Goal: Information Seeking & Learning: Learn about a topic

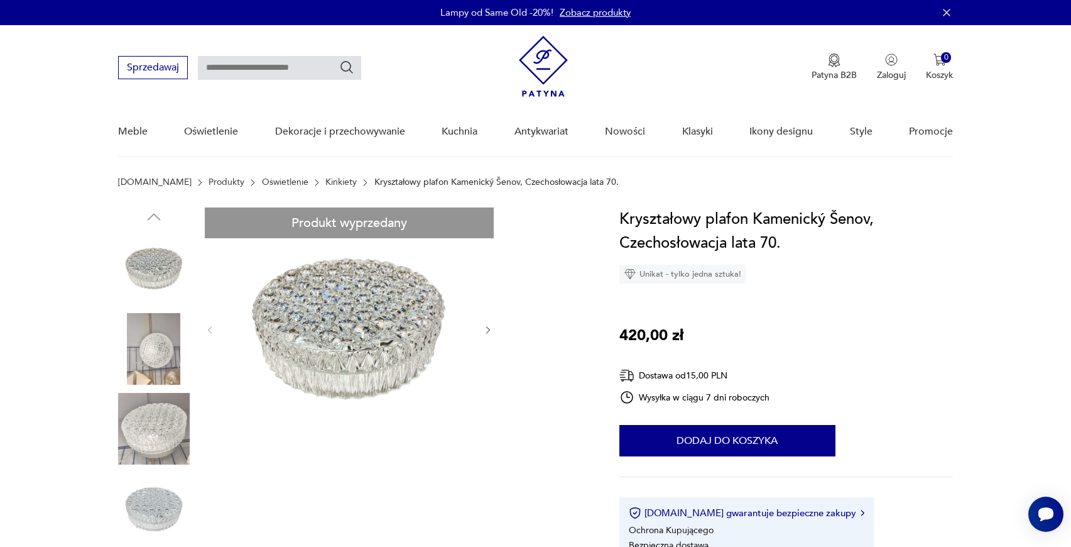
click at [325, 179] on link "Kinkiety" at bounding box center [340, 182] width 31 height 10
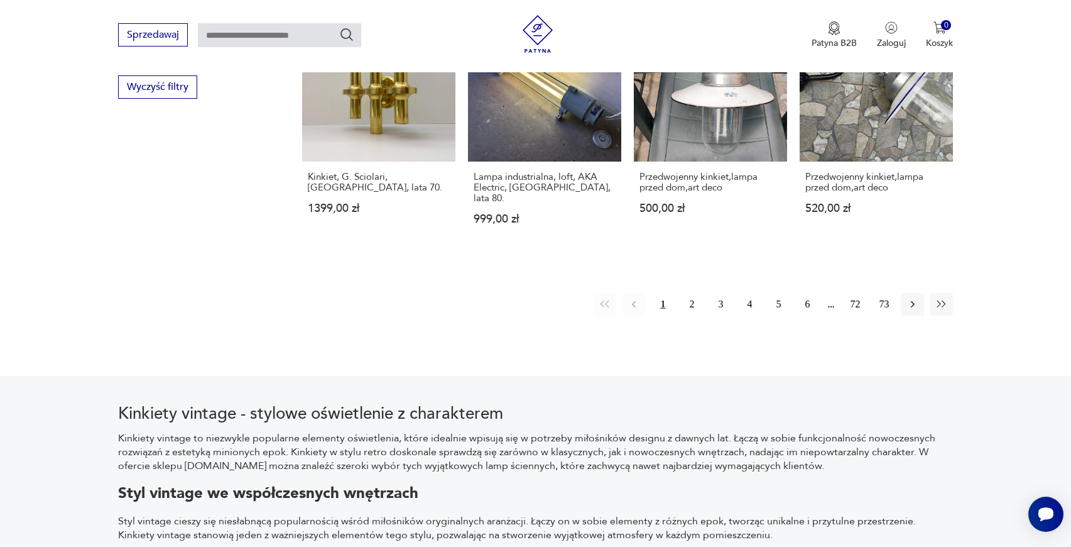
scroll to position [1334, 0]
click at [689, 293] on button "2" at bounding box center [691, 304] width 23 height 23
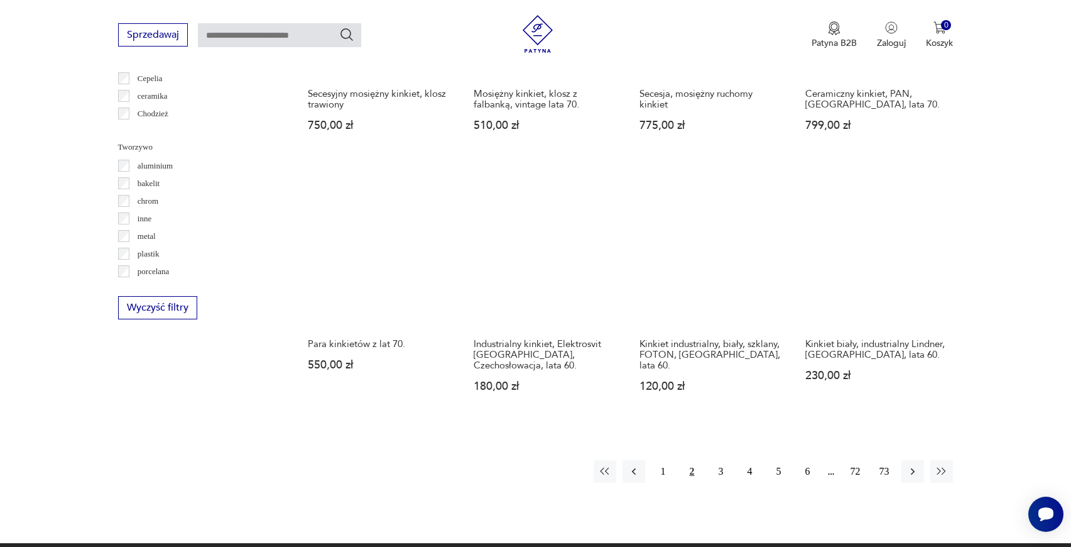
scroll to position [1115, 0]
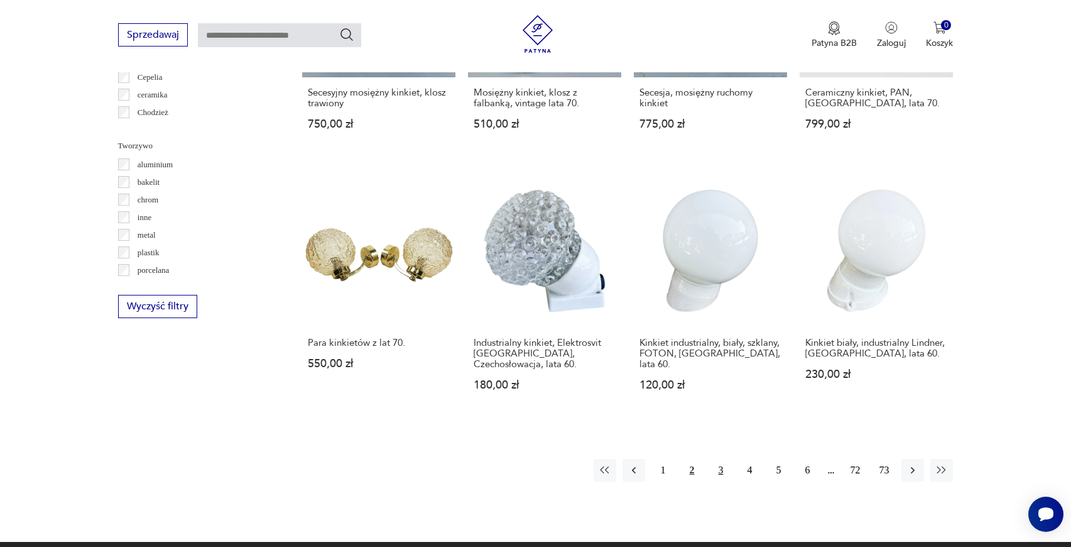
click at [719, 463] on button "3" at bounding box center [720, 470] width 23 height 23
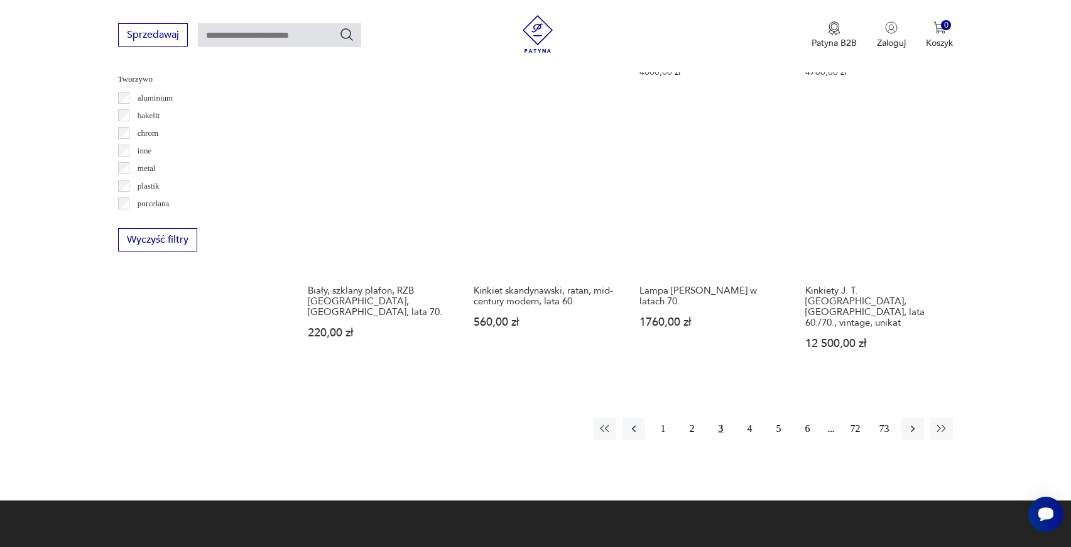
scroll to position [1189, 0]
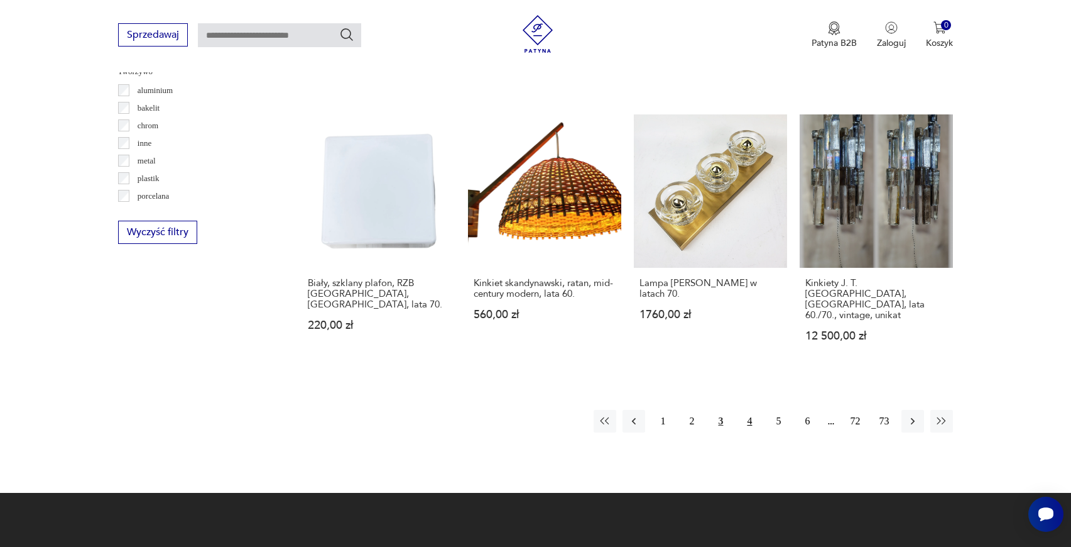
click at [747, 410] on button "4" at bounding box center [749, 421] width 23 height 23
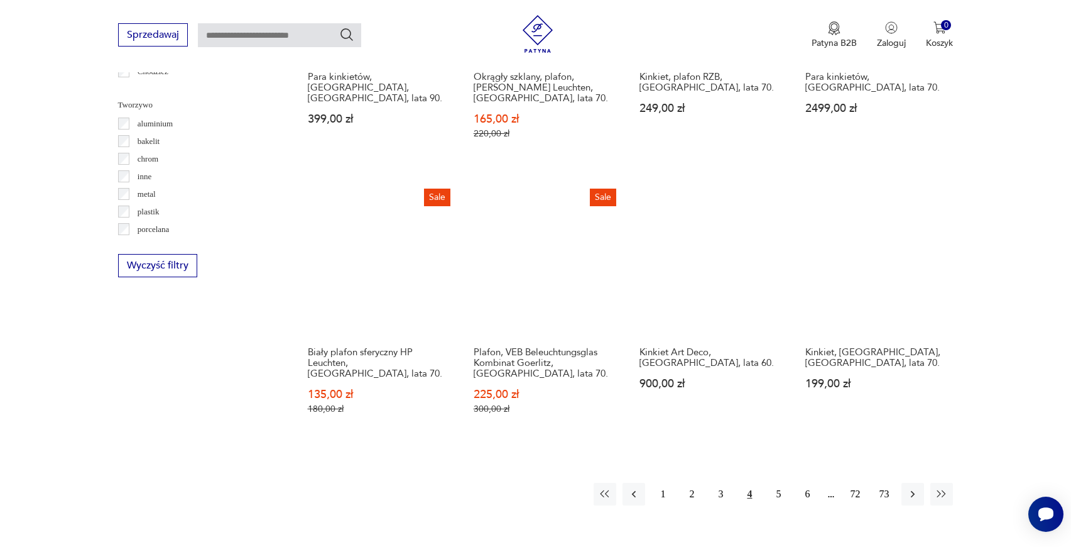
scroll to position [1191, 0]
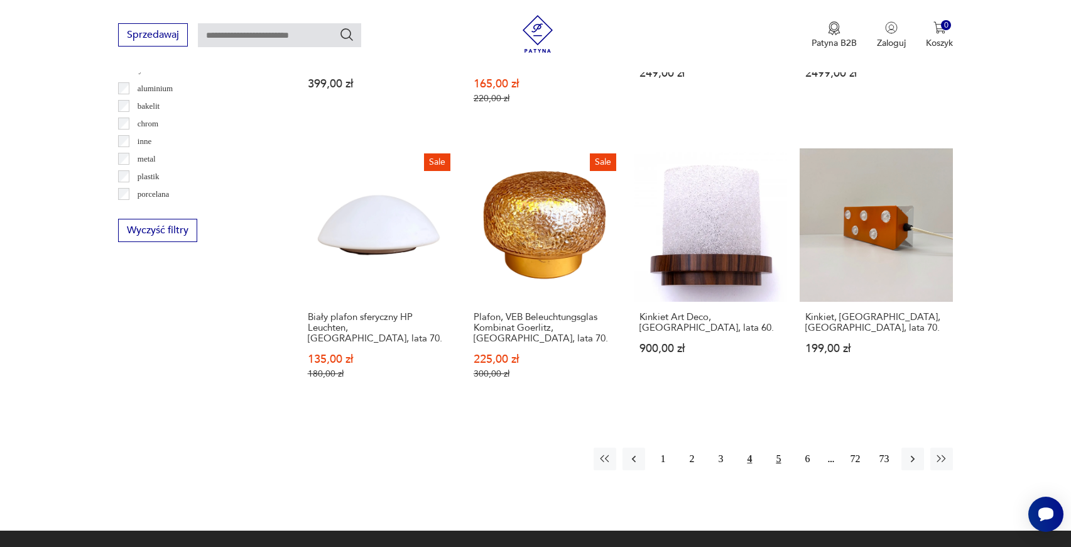
click at [778, 451] on button "5" at bounding box center [778, 458] width 23 height 23
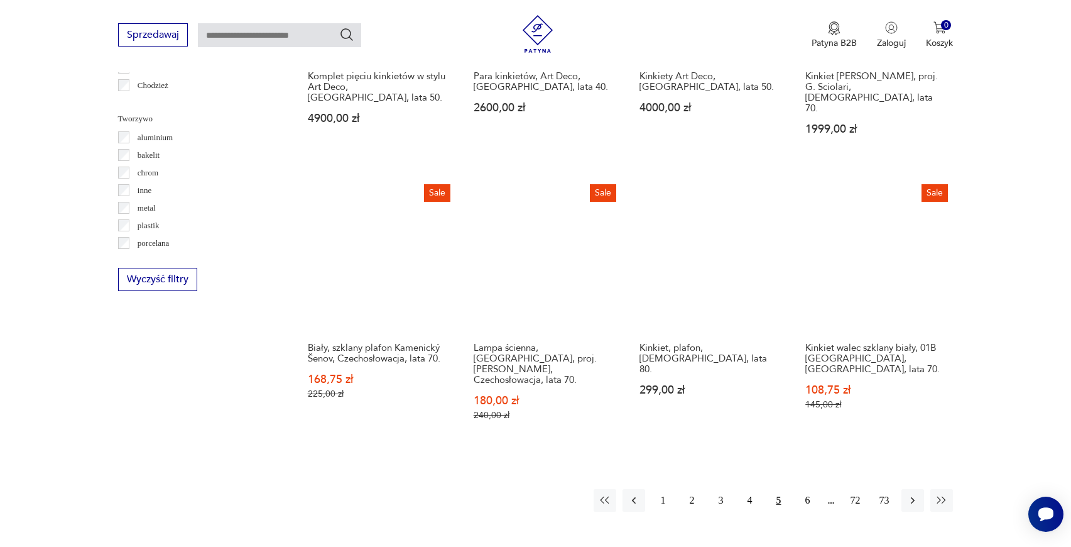
scroll to position [1138, 0]
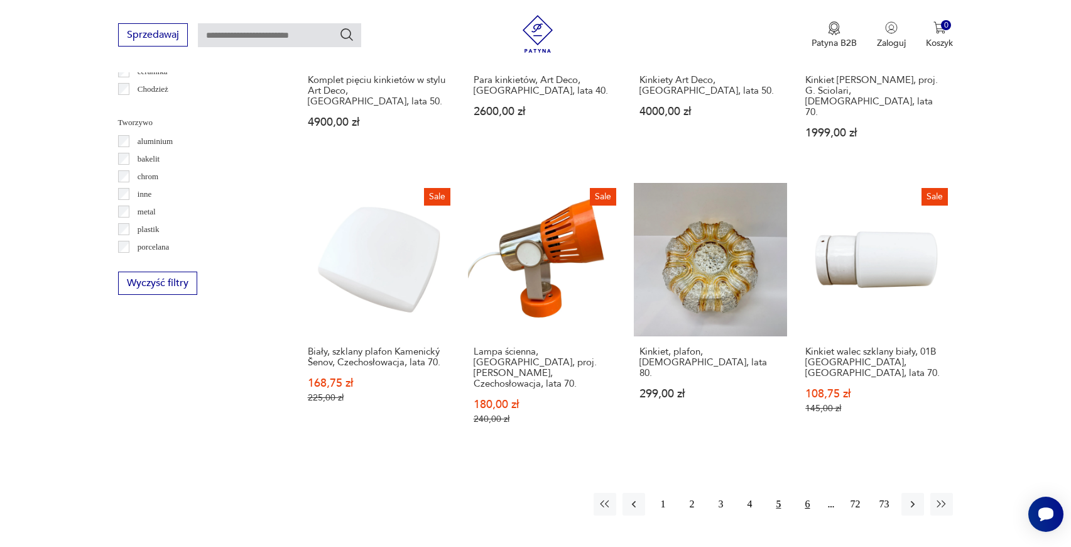
click at [804, 493] on button "6" at bounding box center [807, 504] width 23 height 23
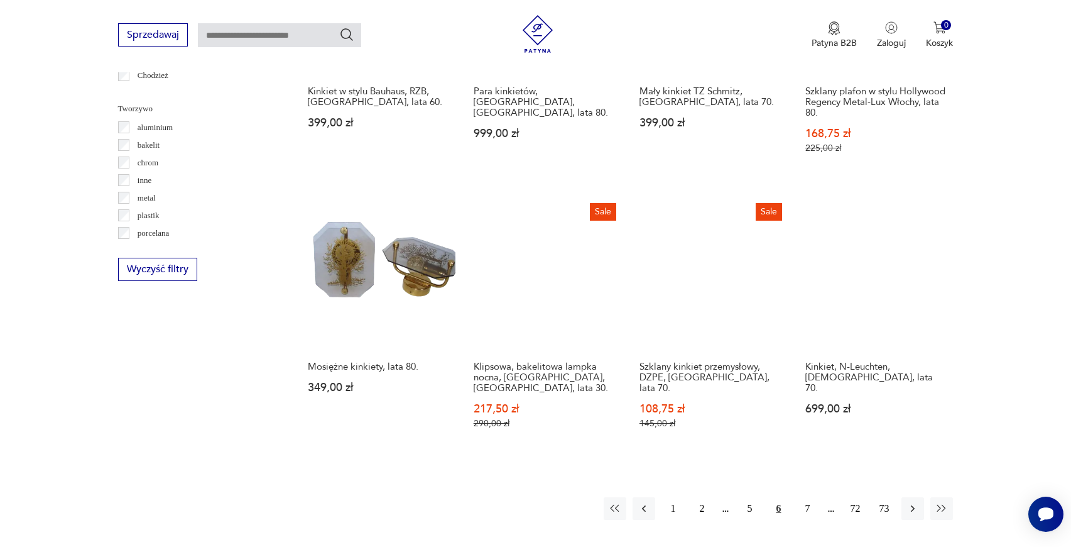
scroll to position [1158, 0]
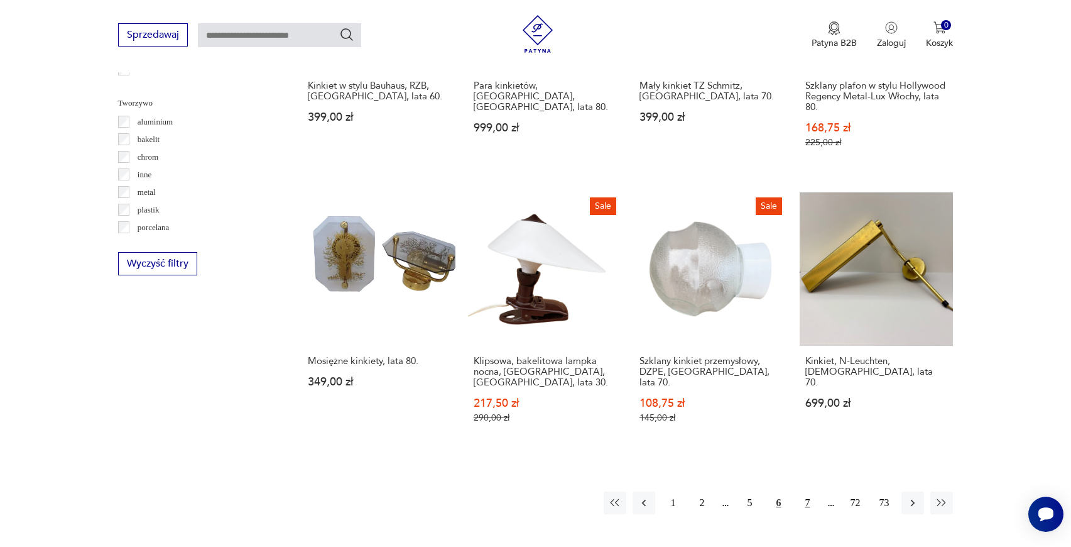
click at [805, 491] on button "7" at bounding box center [807, 502] width 23 height 23
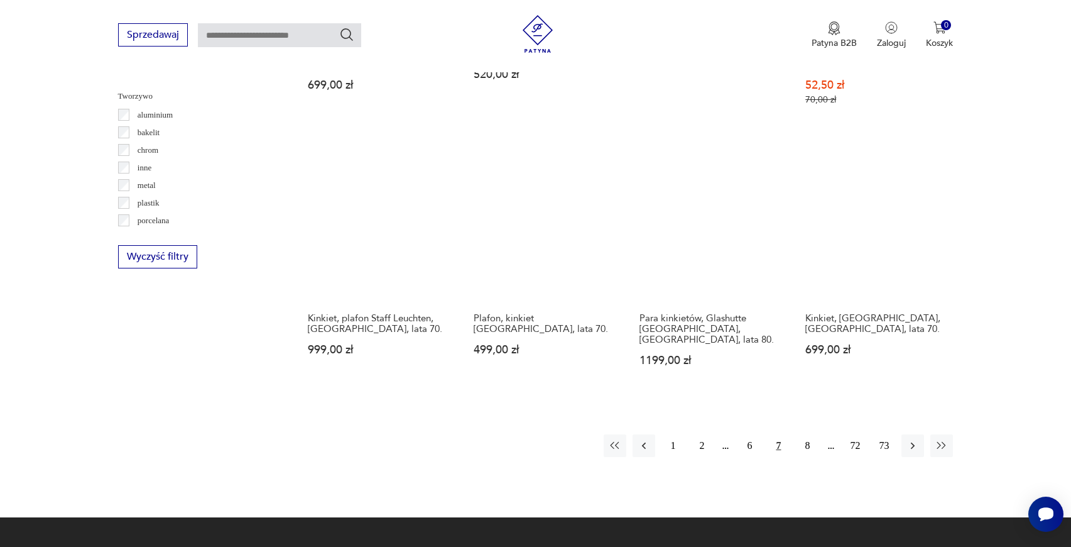
scroll to position [1165, 0]
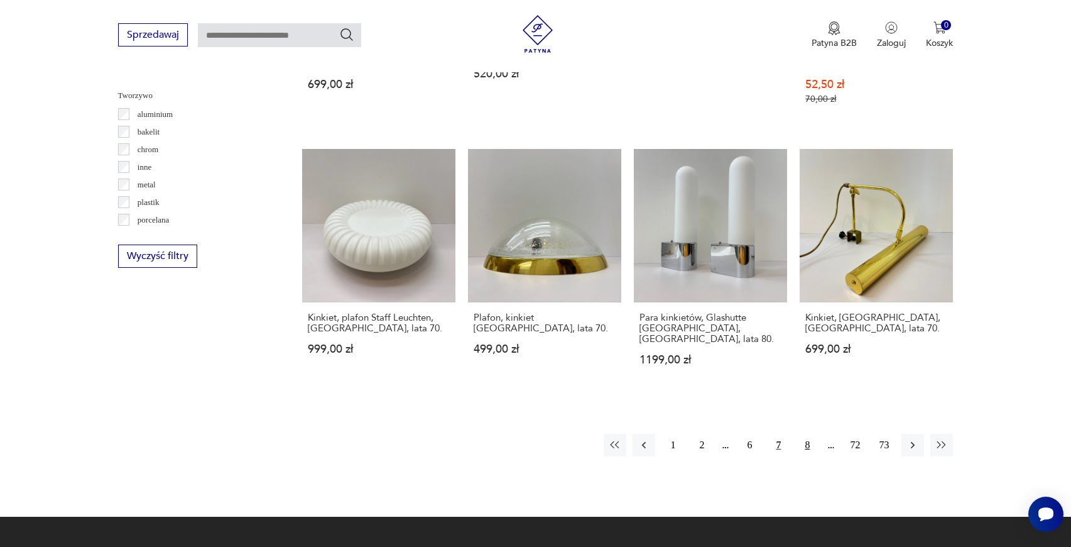
click at [810, 435] on button "8" at bounding box center [807, 444] width 23 height 23
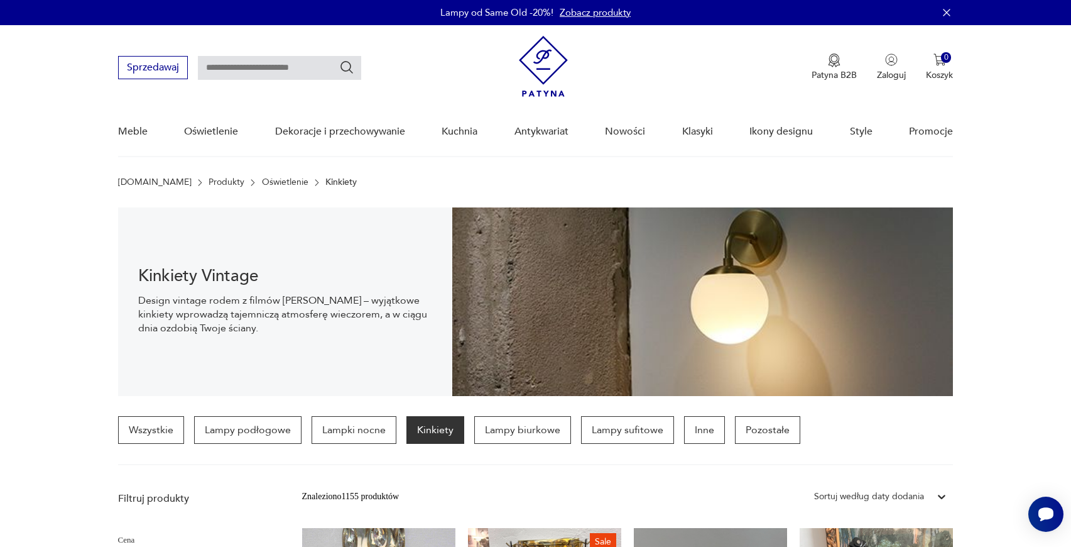
click at [292, 68] on input "text" at bounding box center [279, 68] width 163 height 24
type input "**********"
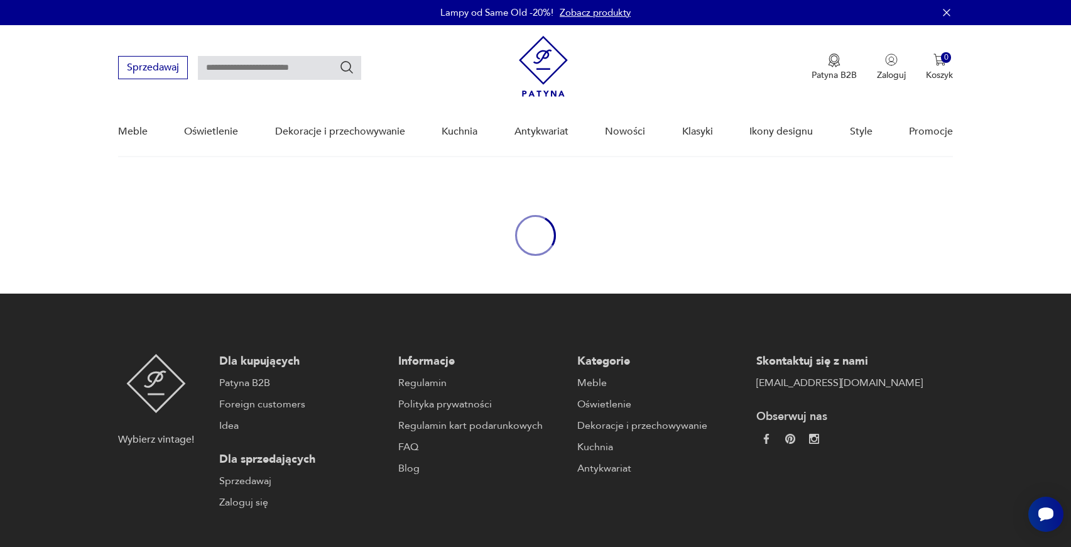
type input "**********"
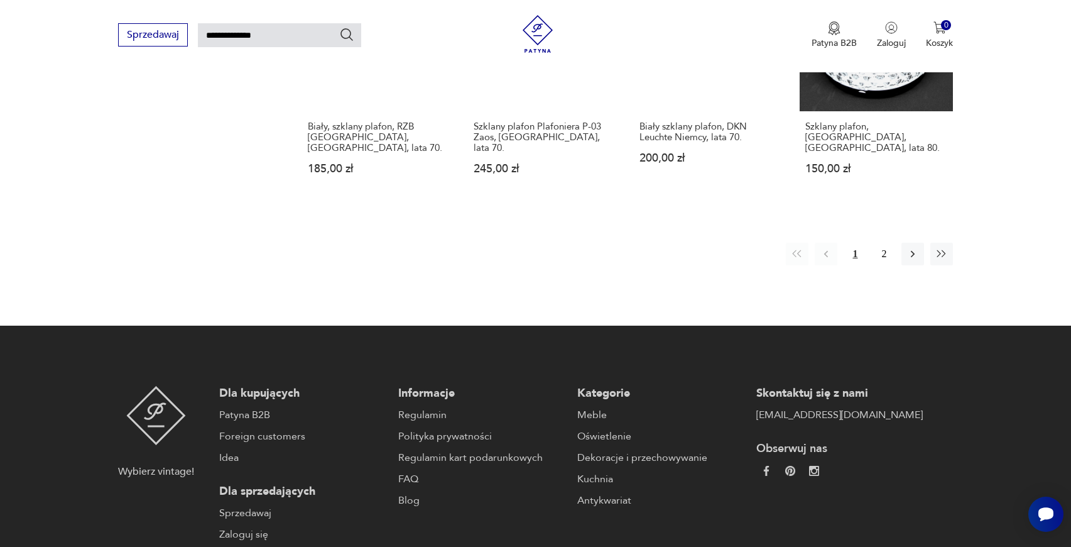
scroll to position [1143, 0]
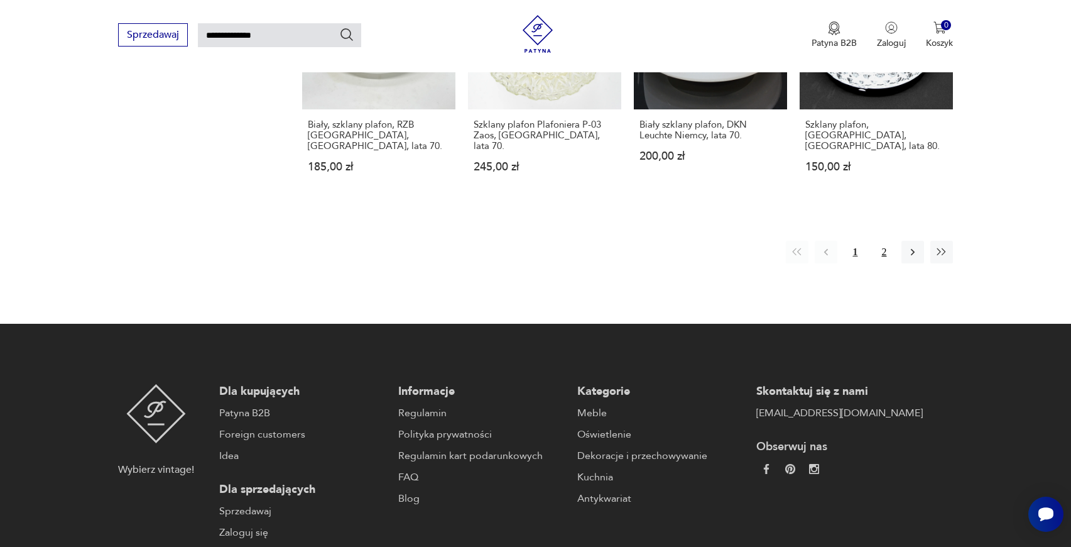
click at [881, 241] on button "2" at bounding box center [884, 252] width 23 height 23
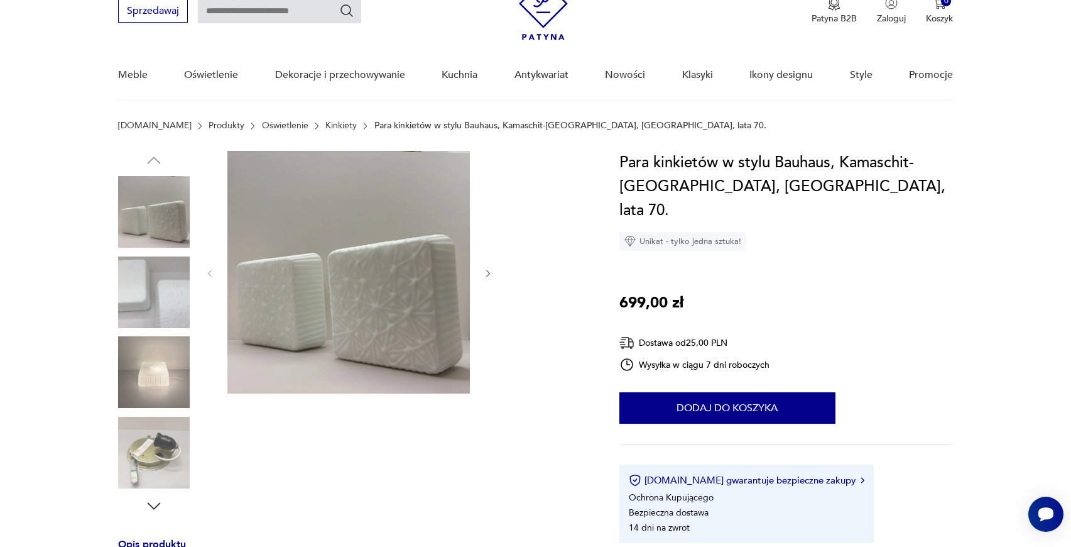
scroll to position [60, 0]
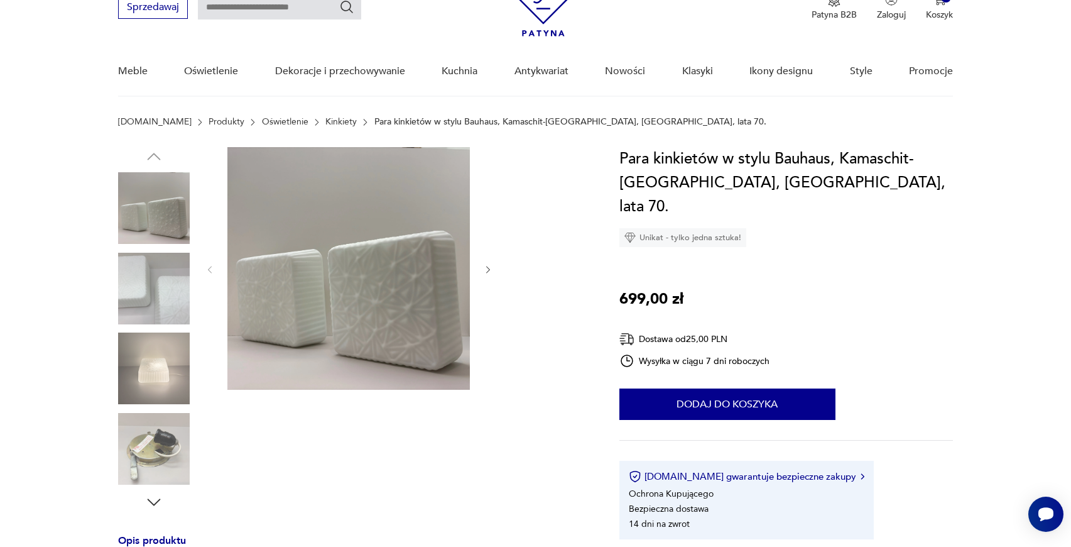
click at [138, 363] on img at bounding box center [154, 368] width 72 height 72
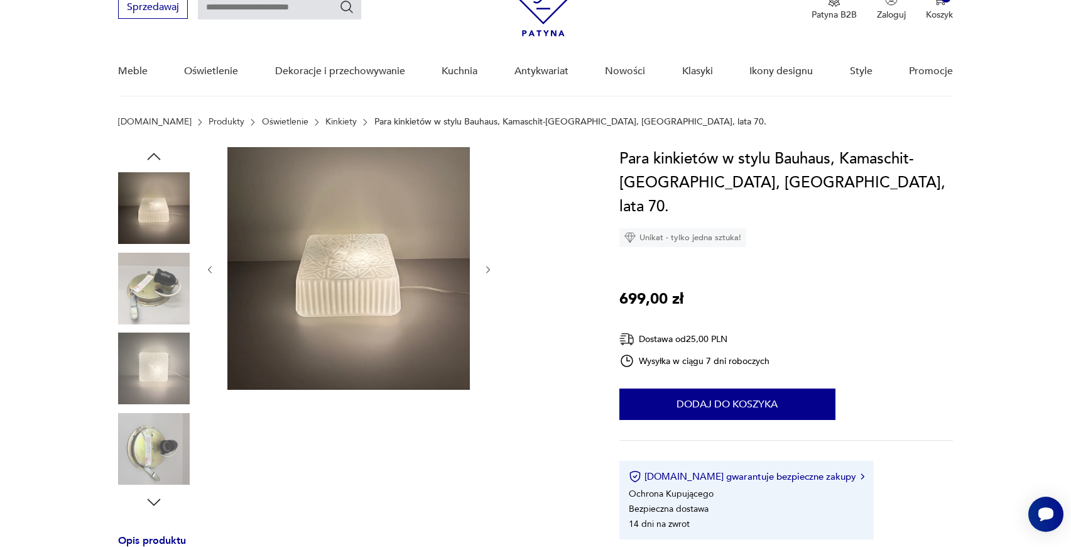
click at [366, 245] on img at bounding box center [348, 268] width 242 height 242
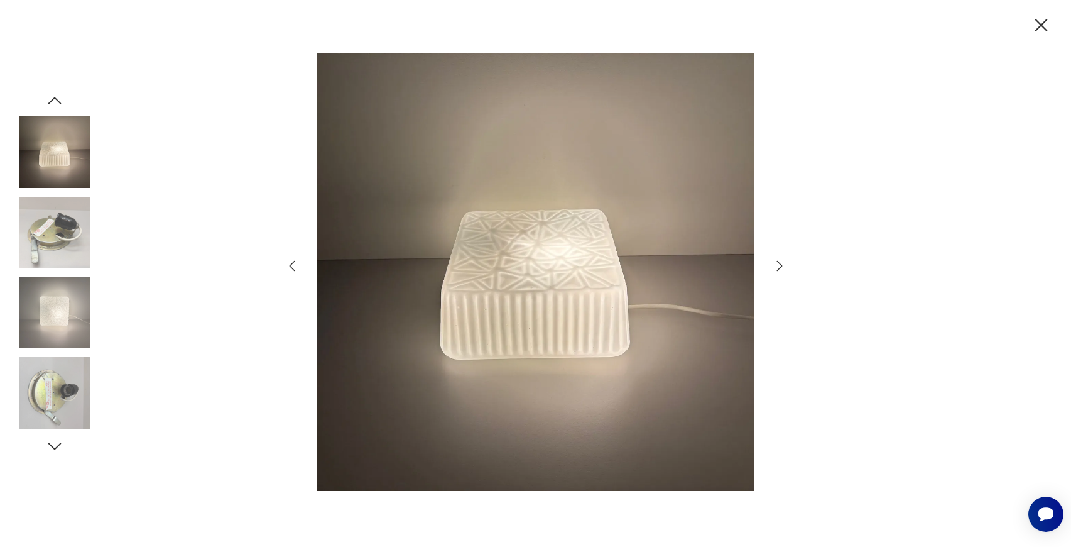
click at [294, 269] on icon "button" at bounding box center [292, 265] width 15 height 15
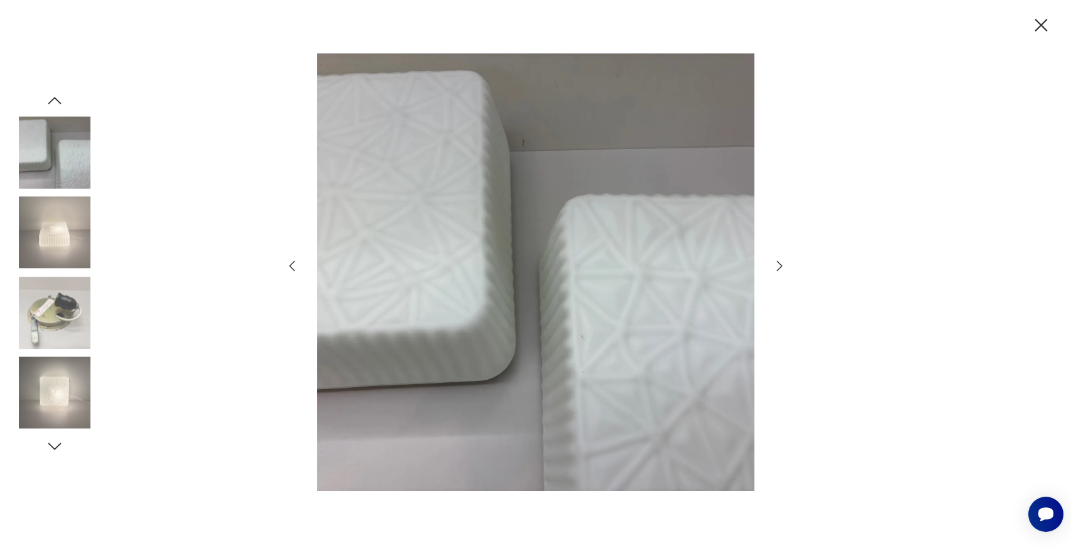
click at [294, 268] on icon "button" at bounding box center [292, 265] width 15 height 15
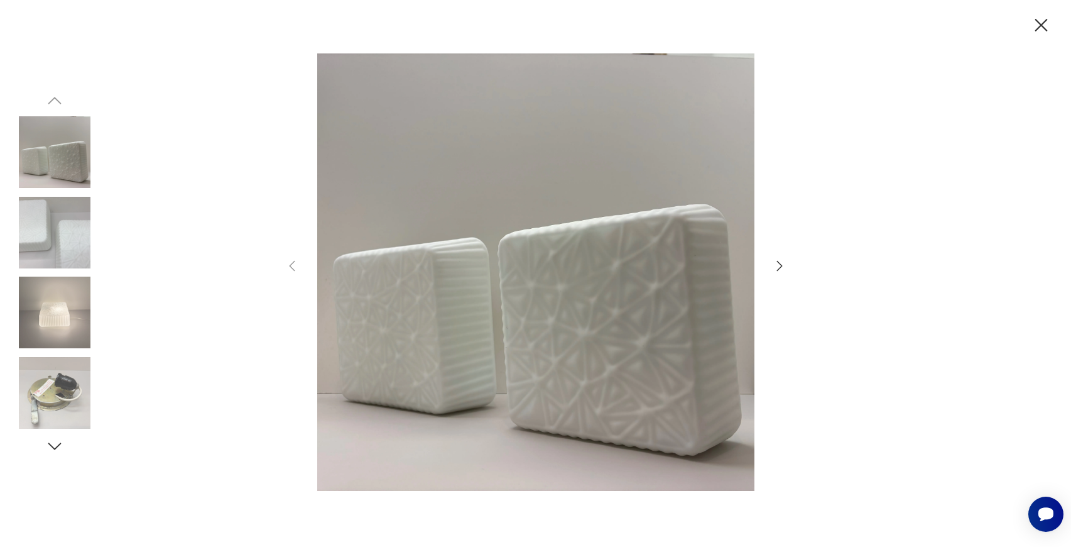
click at [783, 268] on icon "button" at bounding box center [779, 265] width 15 height 15
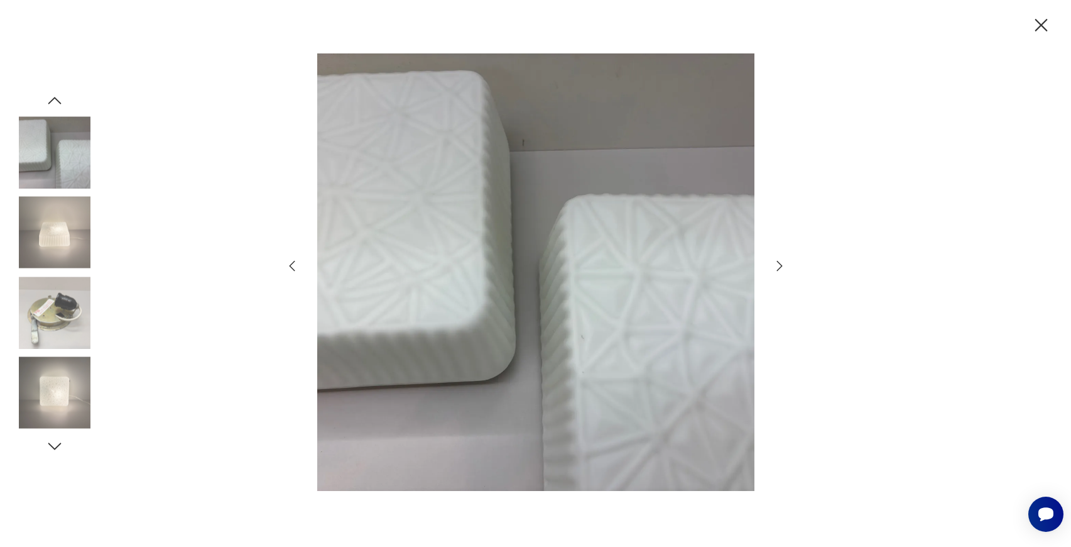
click at [783, 268] on icon "button" at bounding box center [779, 265] width 15 height 15
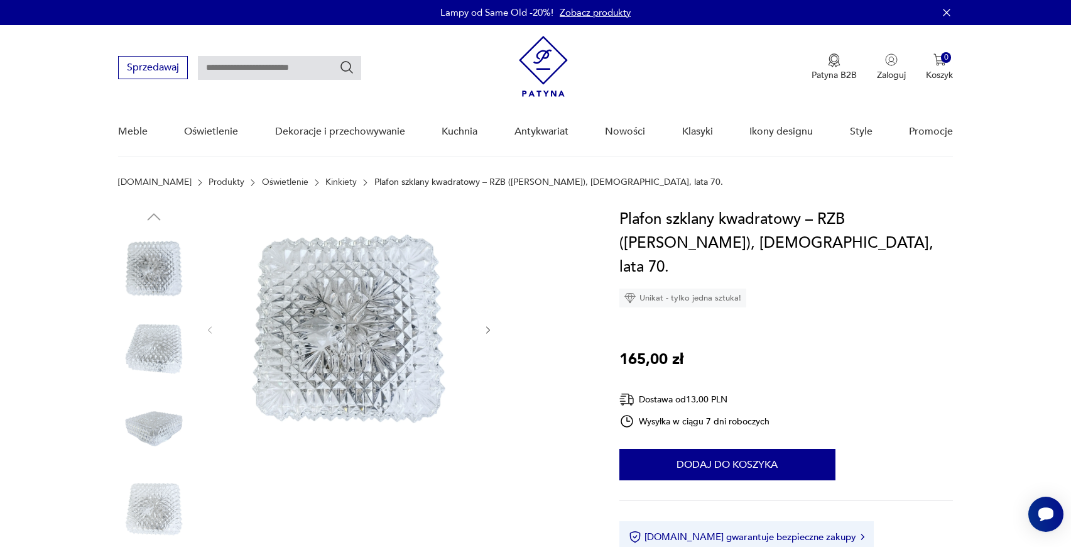
click at [165, 424] on img at bounding box center [154, 429] width 72 height 72
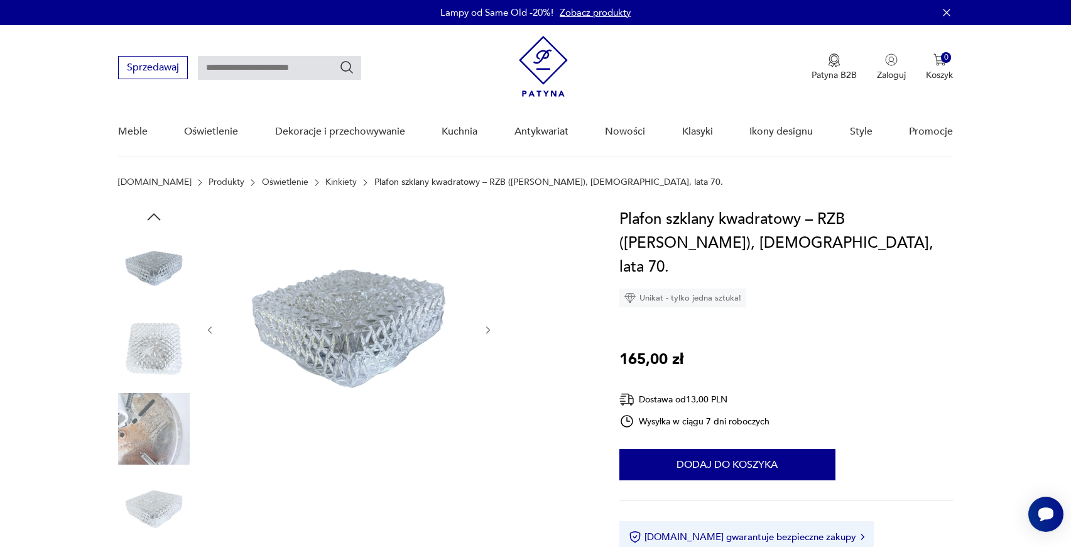
click at [153, 442] on img at bounding box center [154, 429] width 72 height 72
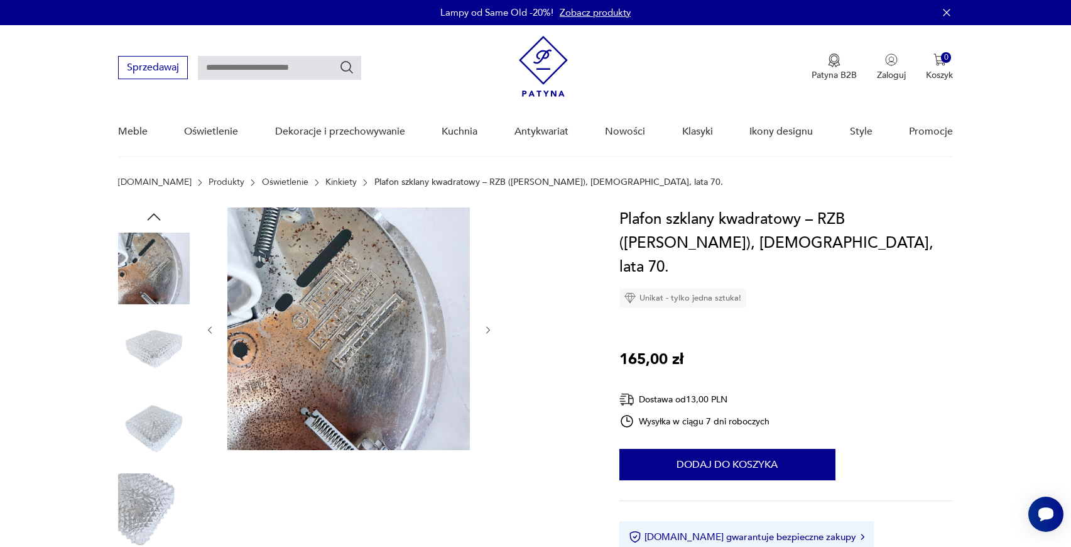
click at [153, 430] on img at bounding box center [154, 429] width 72 height 72
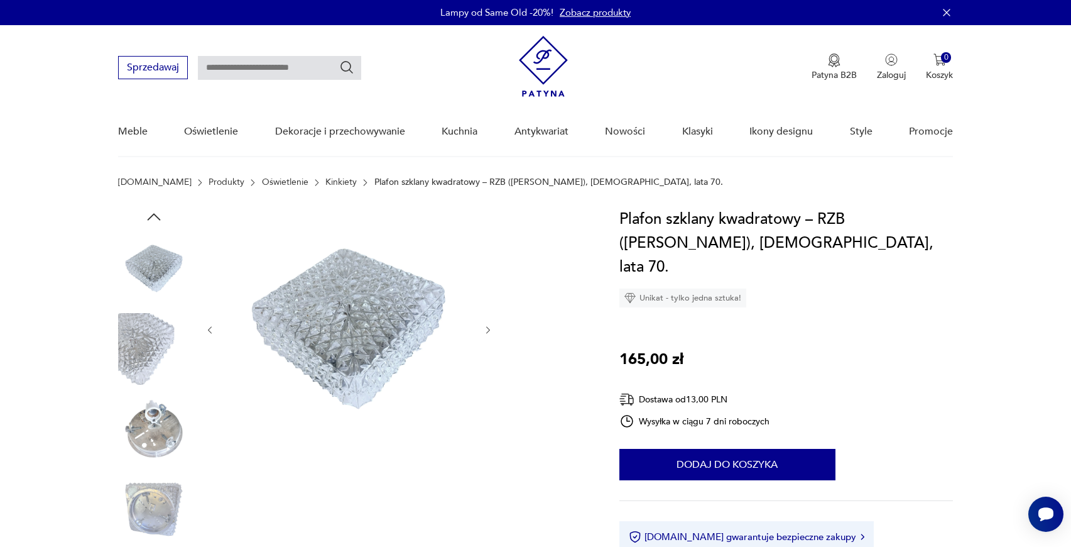
click at [148, 502] on img at bounding box center [154, 509] width 72 height 72
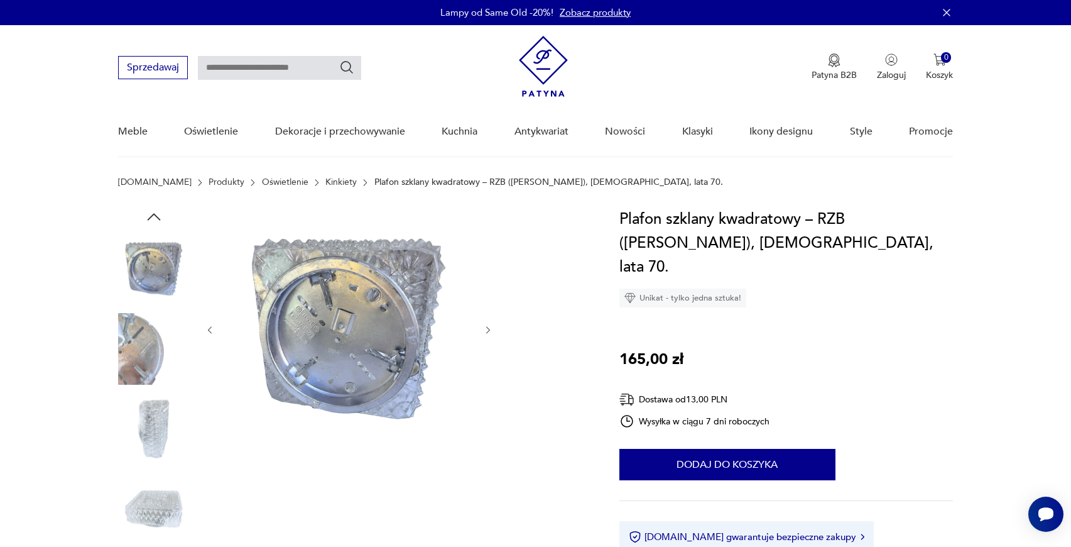
click at [153, 266] on img at bounding box center [154, 268] width 72 height 72
click at [292, 270] on img at bounding box center [348, 328] width 242 height 242
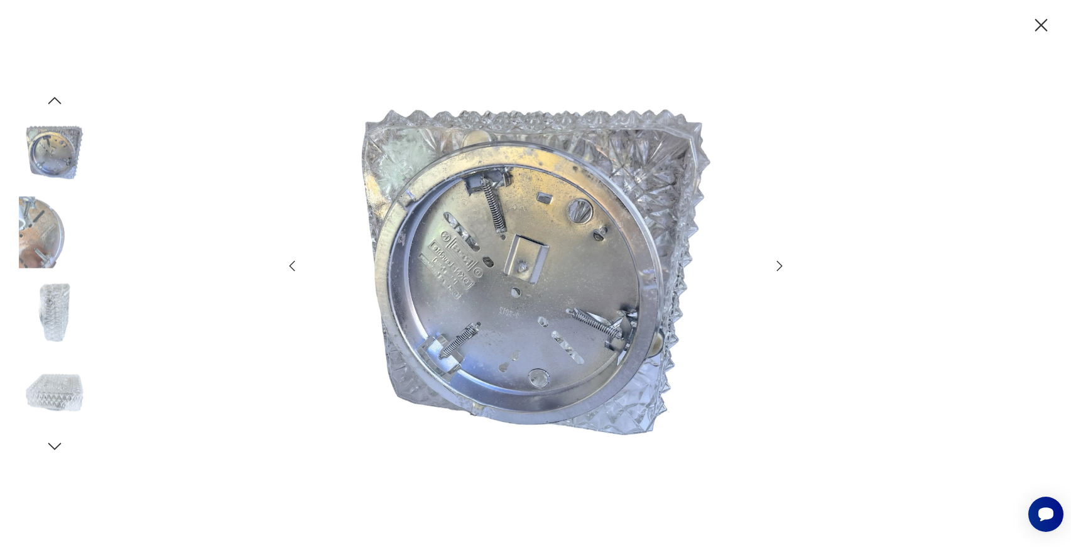
click at [294, 266] on icon "button" at bounding box center [292, 265] width 15 height 15
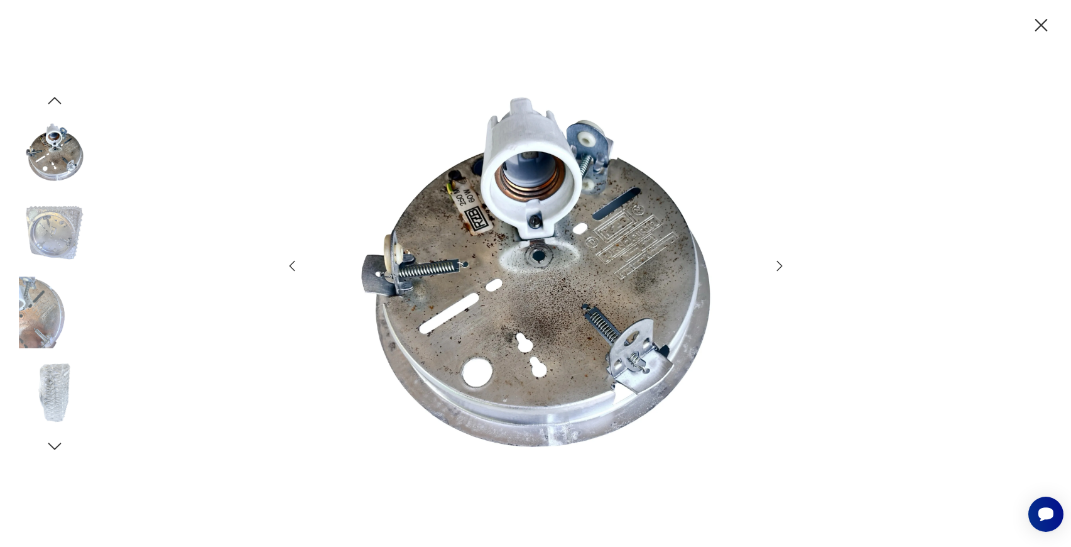
click at [1037, 27] on icon "button" at bounding box center [1041, 25] width 22 height 22
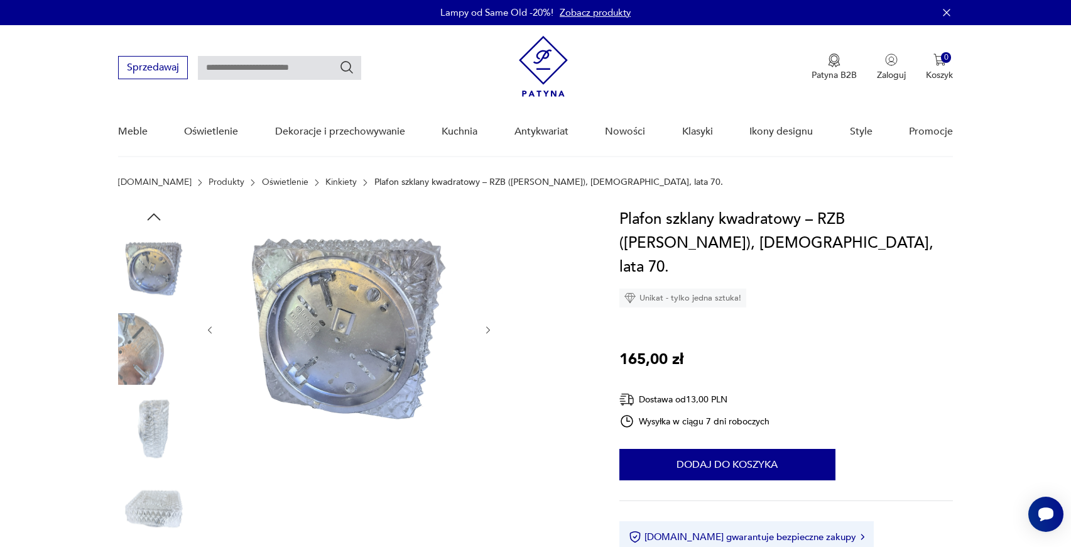
click at [162, 496] on img at bounding box center [154, 509] width 72 height 72
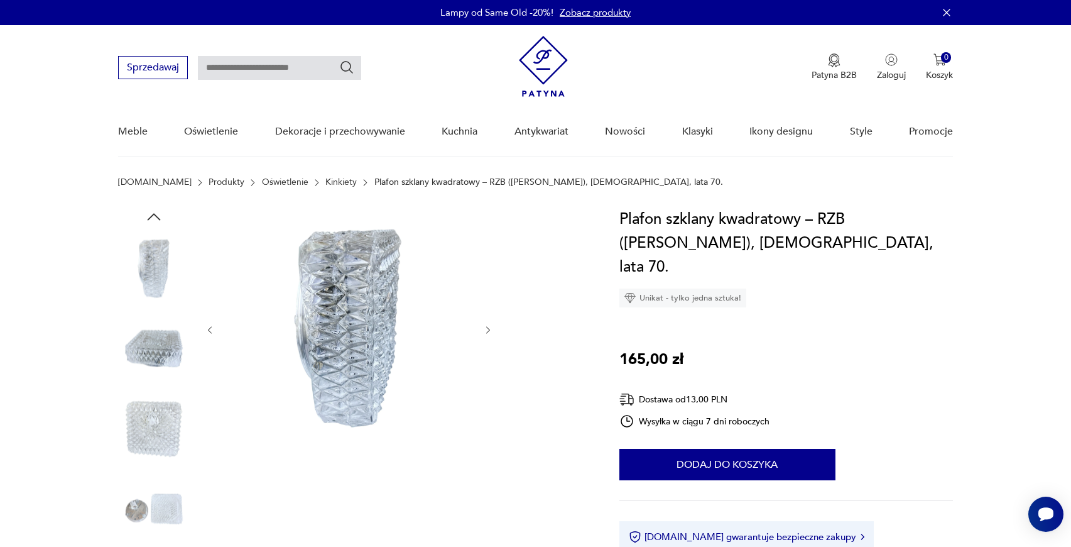
click at [157, 515] on img at bounding box center [154, 509] width 72 height 72
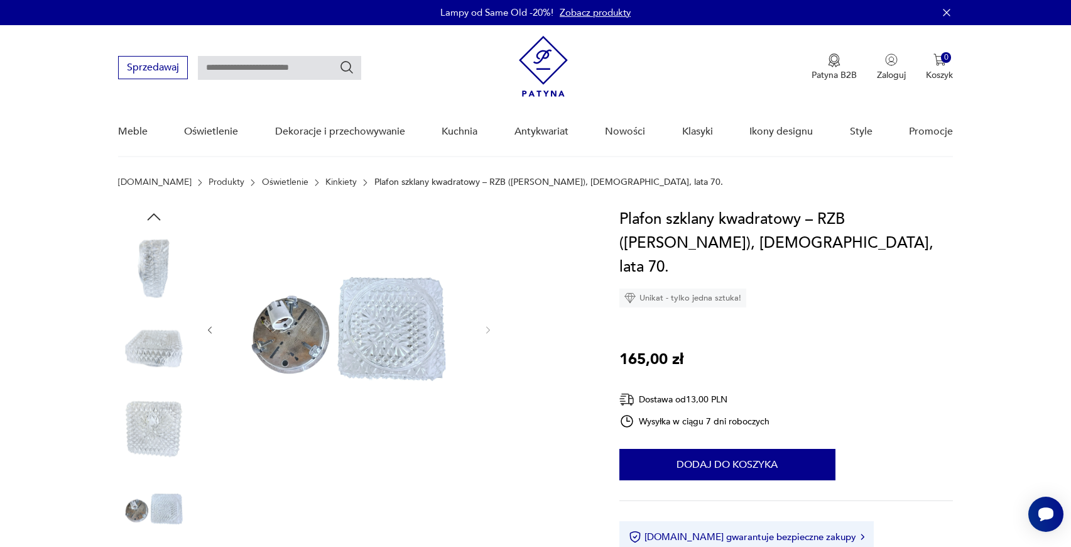
click at [150, 428] on img at bounding box center [154, 429] width 72 height 72
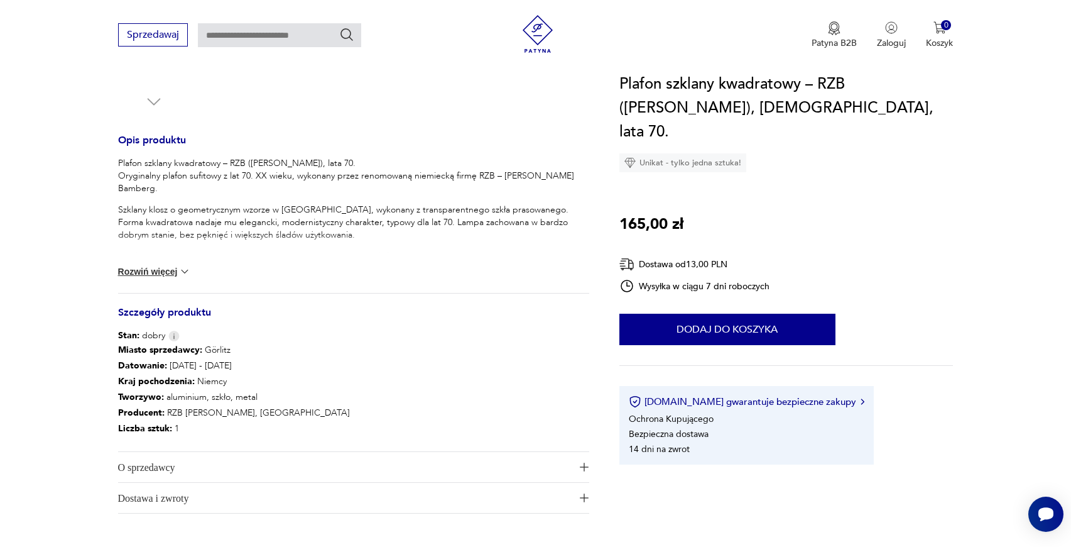
scroll to position [395, 0]
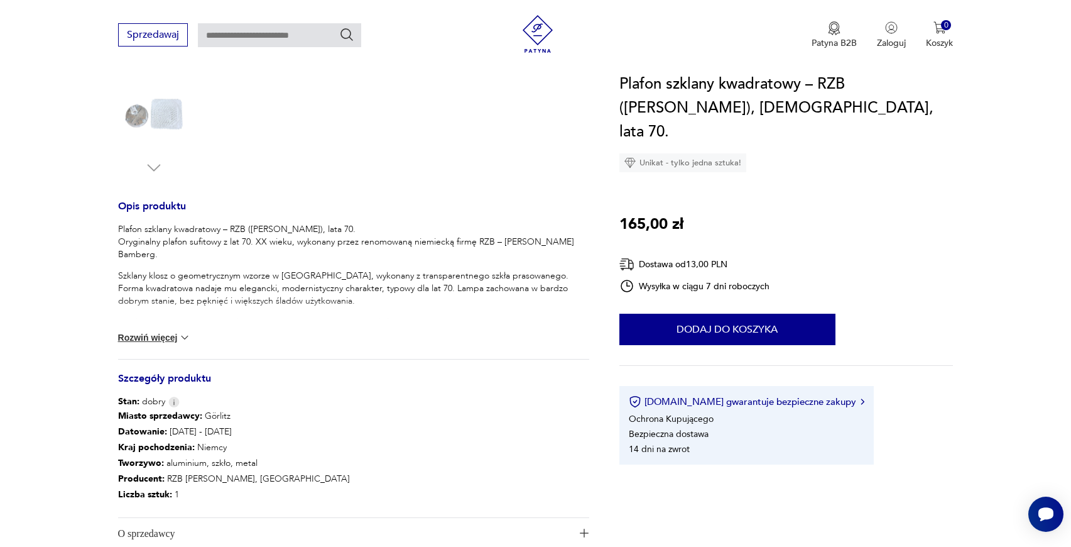
click at [146, 332] on button "Rozwiń więcej" at bounding box center [154, 337] width 73 height 13
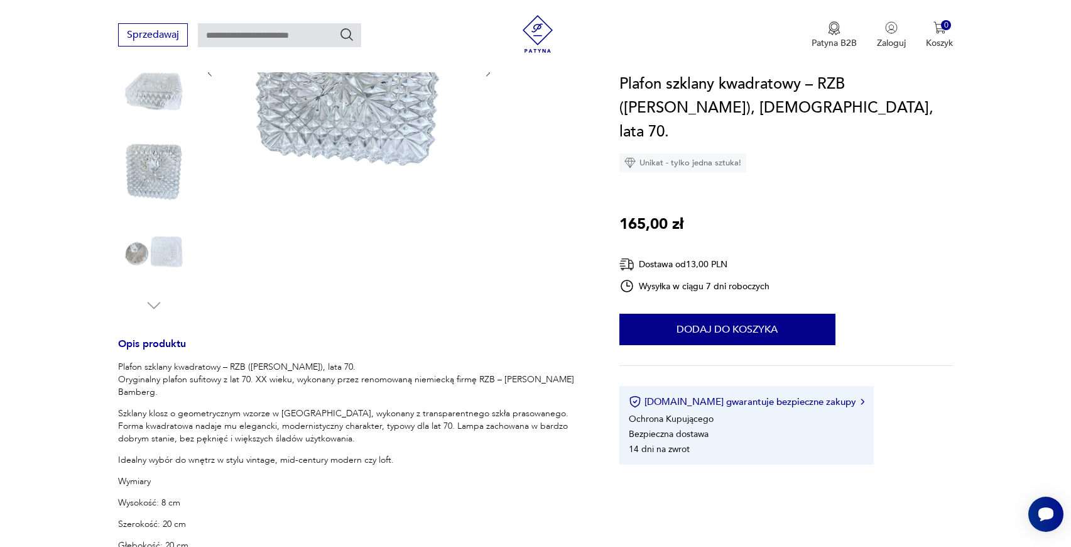
scroll to position [0, 0]
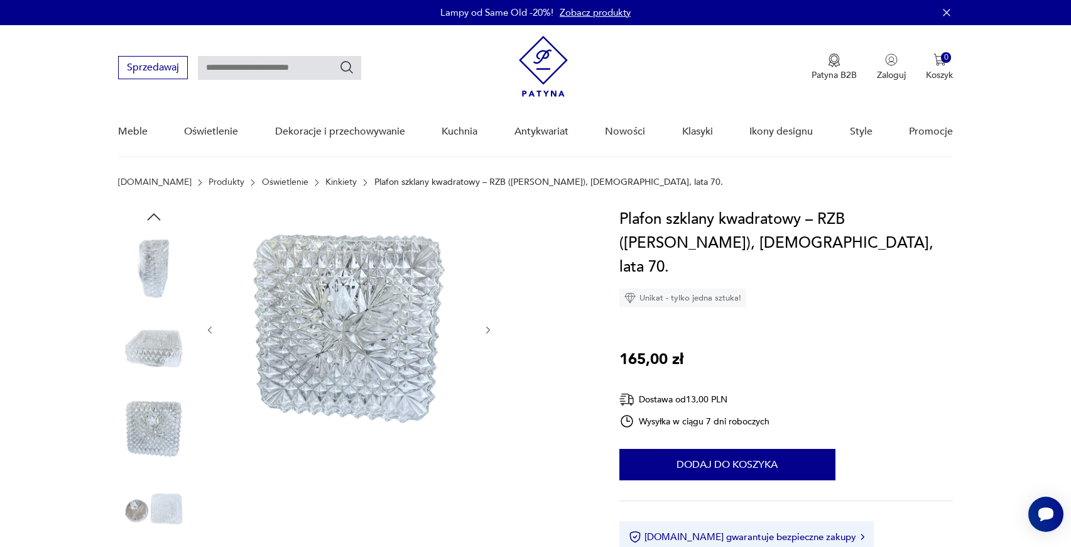
click at [153, 344] on img at bounding box center [154, 349] width 72 height 72
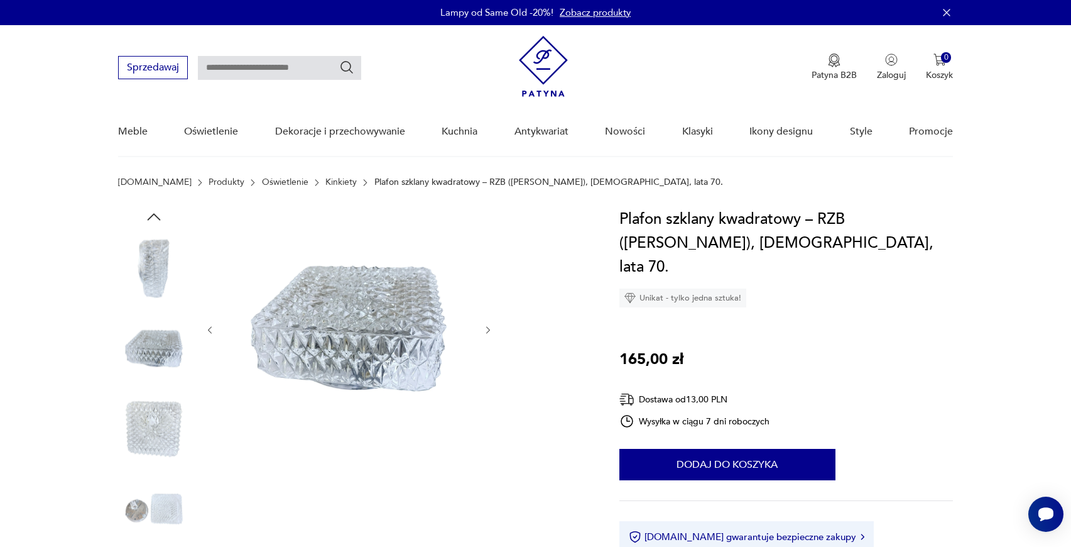
click at [144, 437] on img at bounding box center [154, 429] width 72 height 72
